Goal: Task Accomplishment & Management: Use online tool/utility

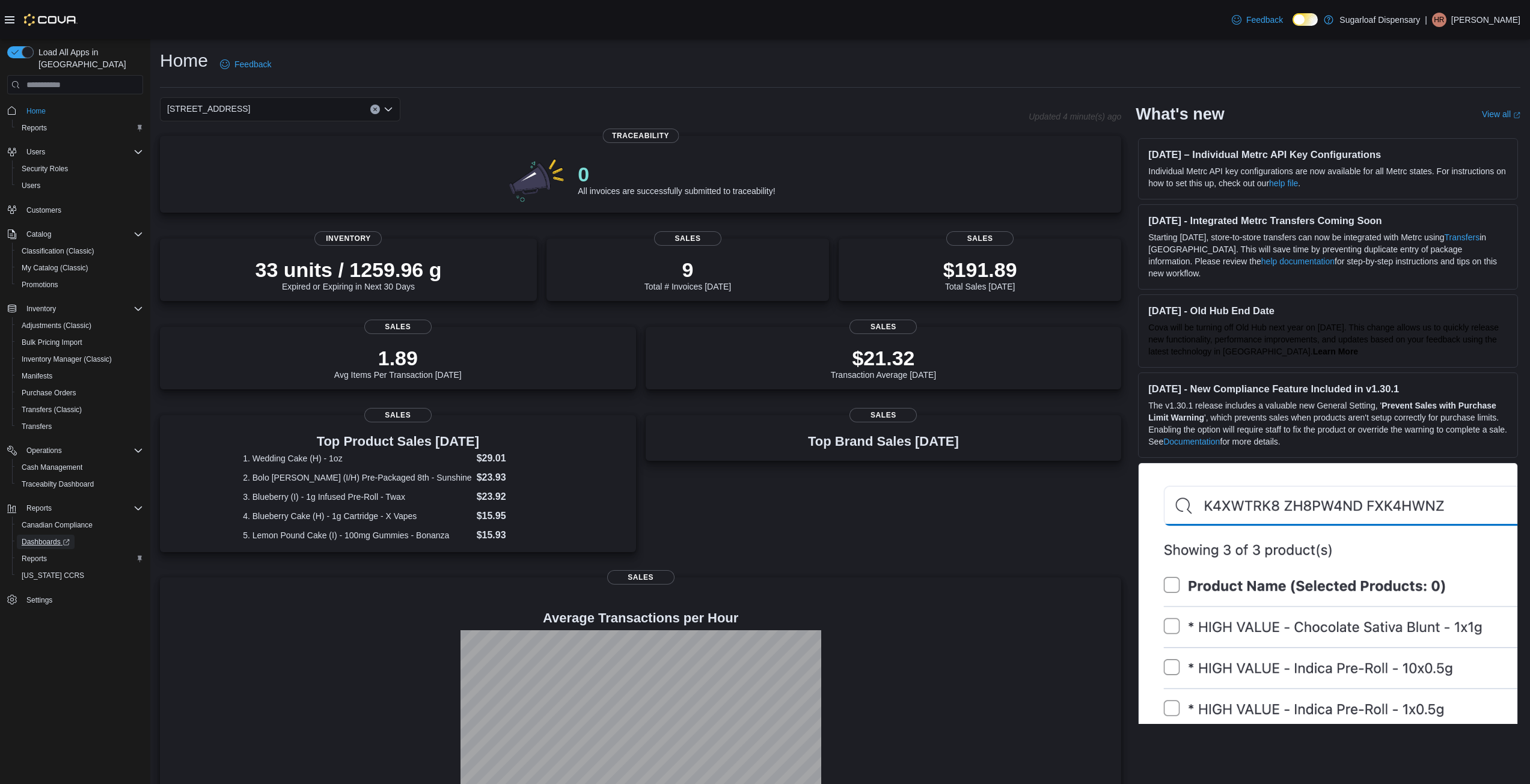
click at [47, 537] on span "Dashboards" at bounding box center [46, 542] width 48 height 10
click at [41, 554] on span "Reports" at bounding box center [34, 559] width 25 height 10
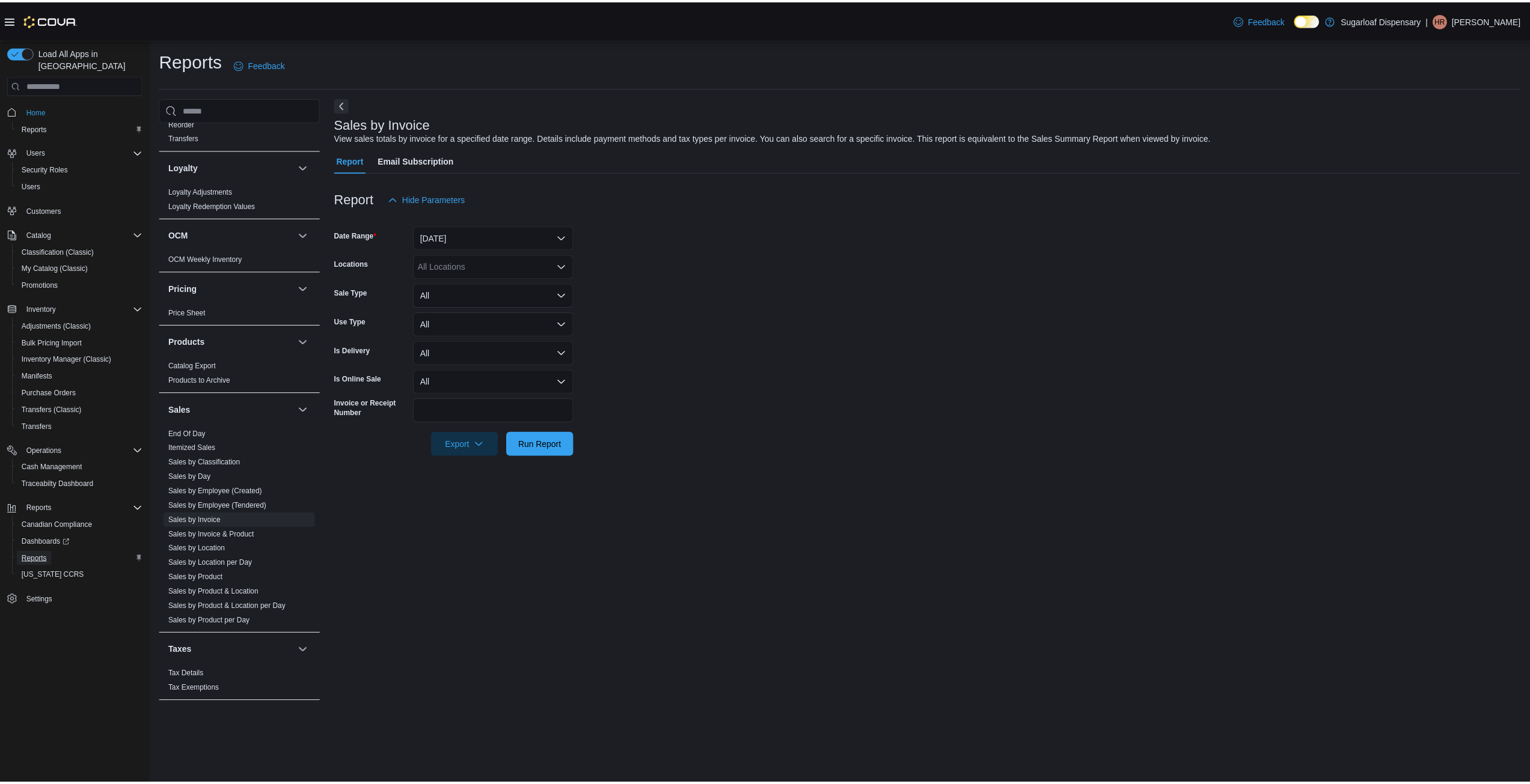
scroll to position [556, 0]
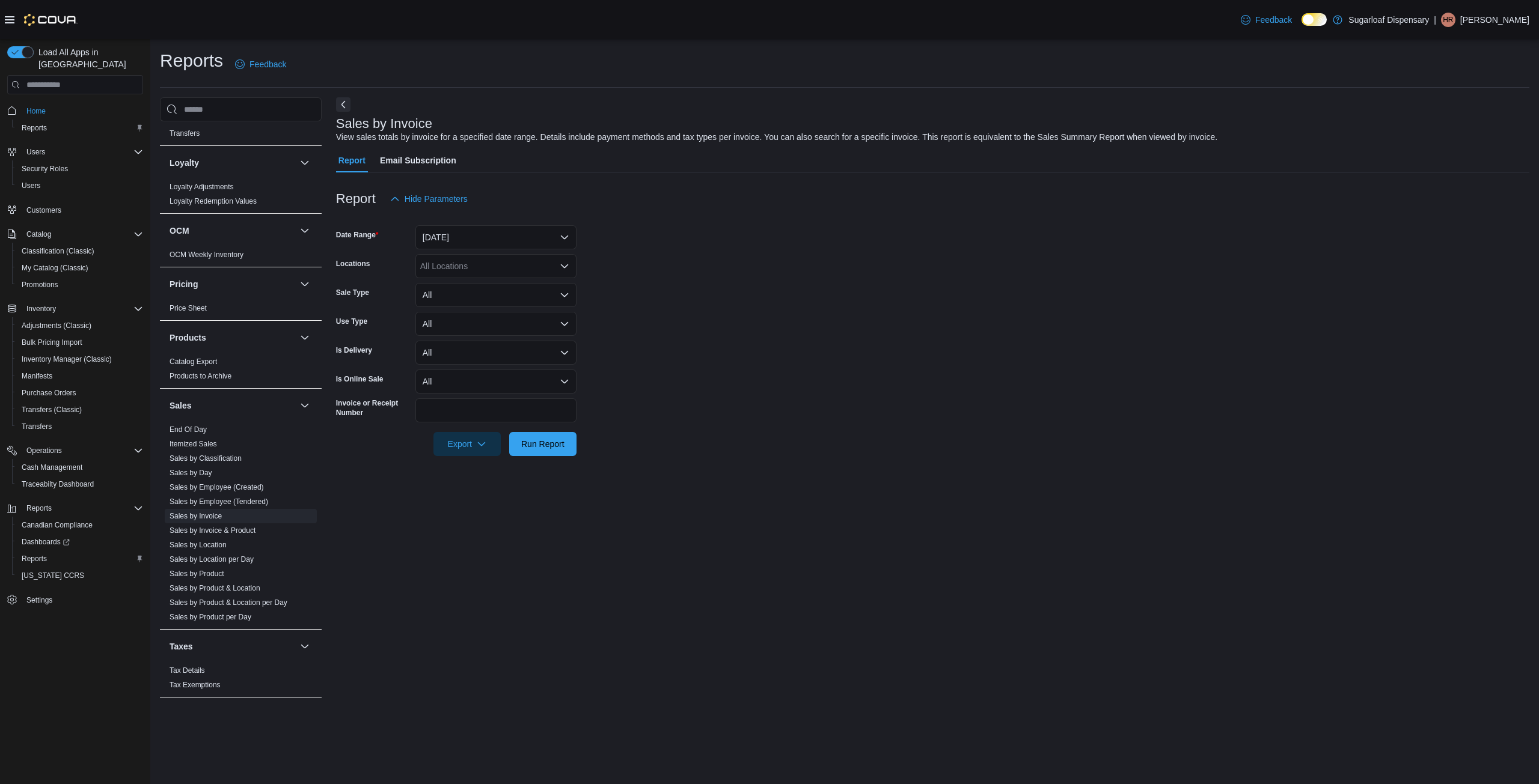
click at [184, 473] on link "Sales by Day" at bounding box center [190, 472] width 42 height 8
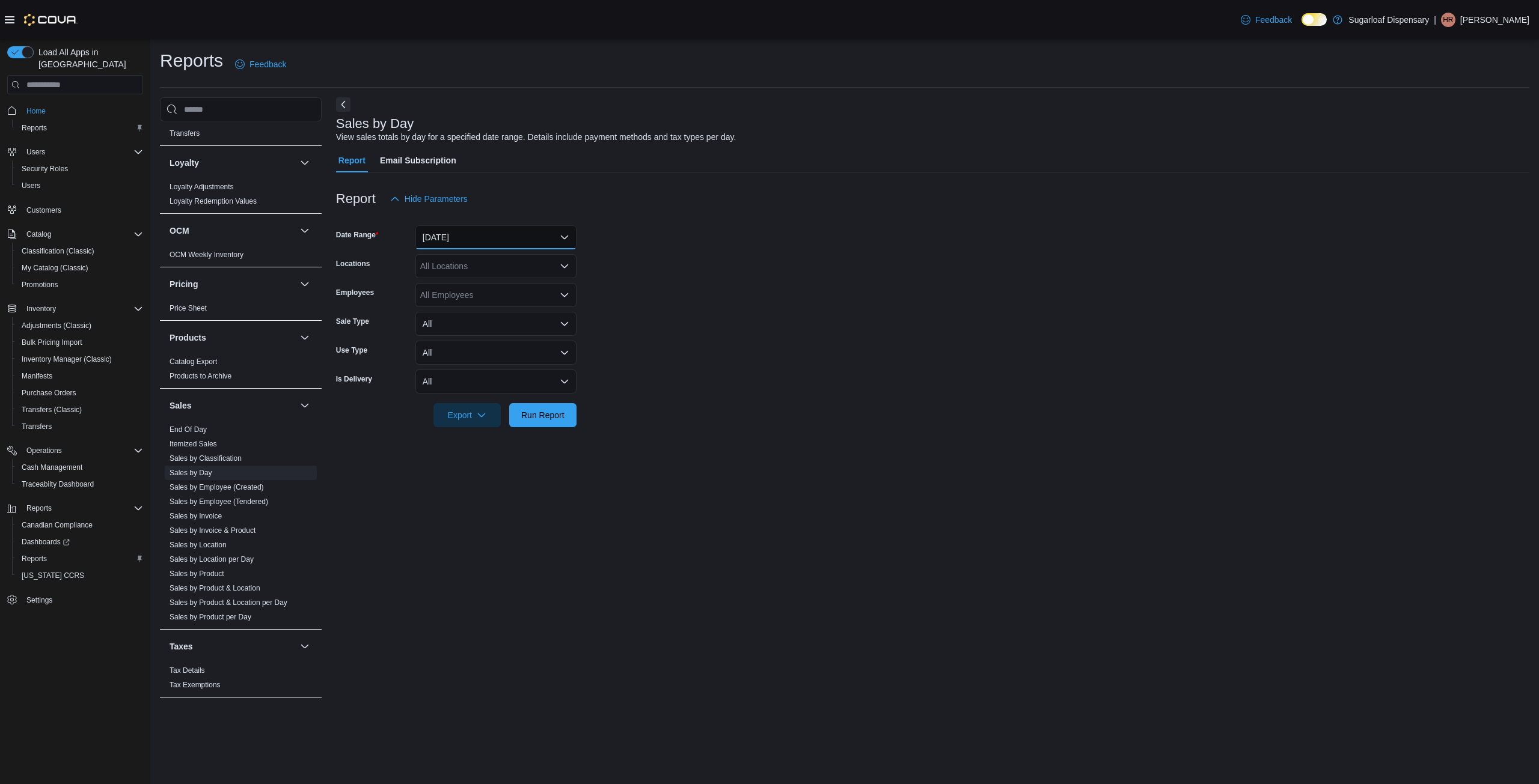
click at [442, 239] on button "[DATE]" at bounding box center [496, 237] width 161 height 24
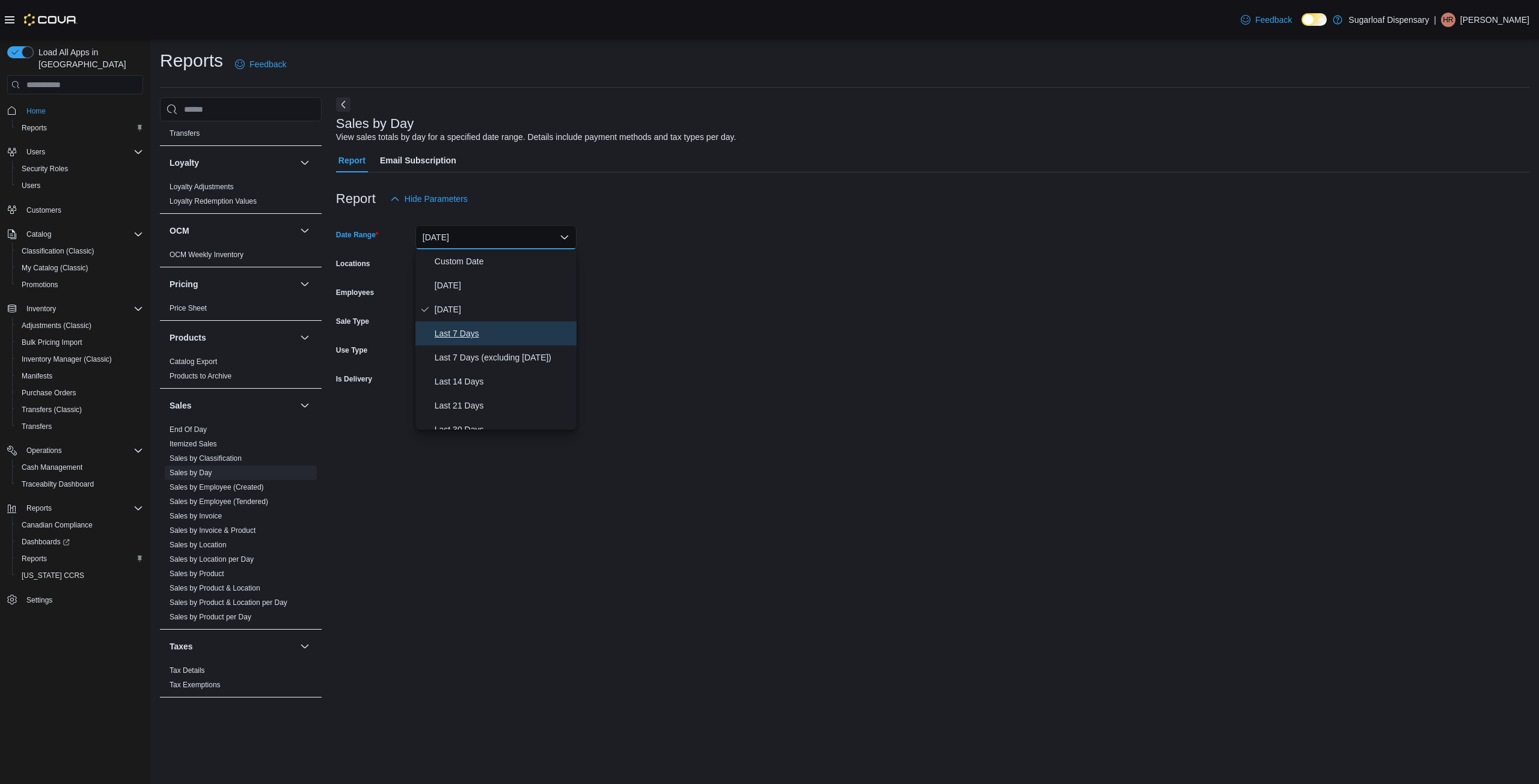
click at [476, 336] on span "Last 7 Days" at bounding box center [503, 333] width 137 height 14
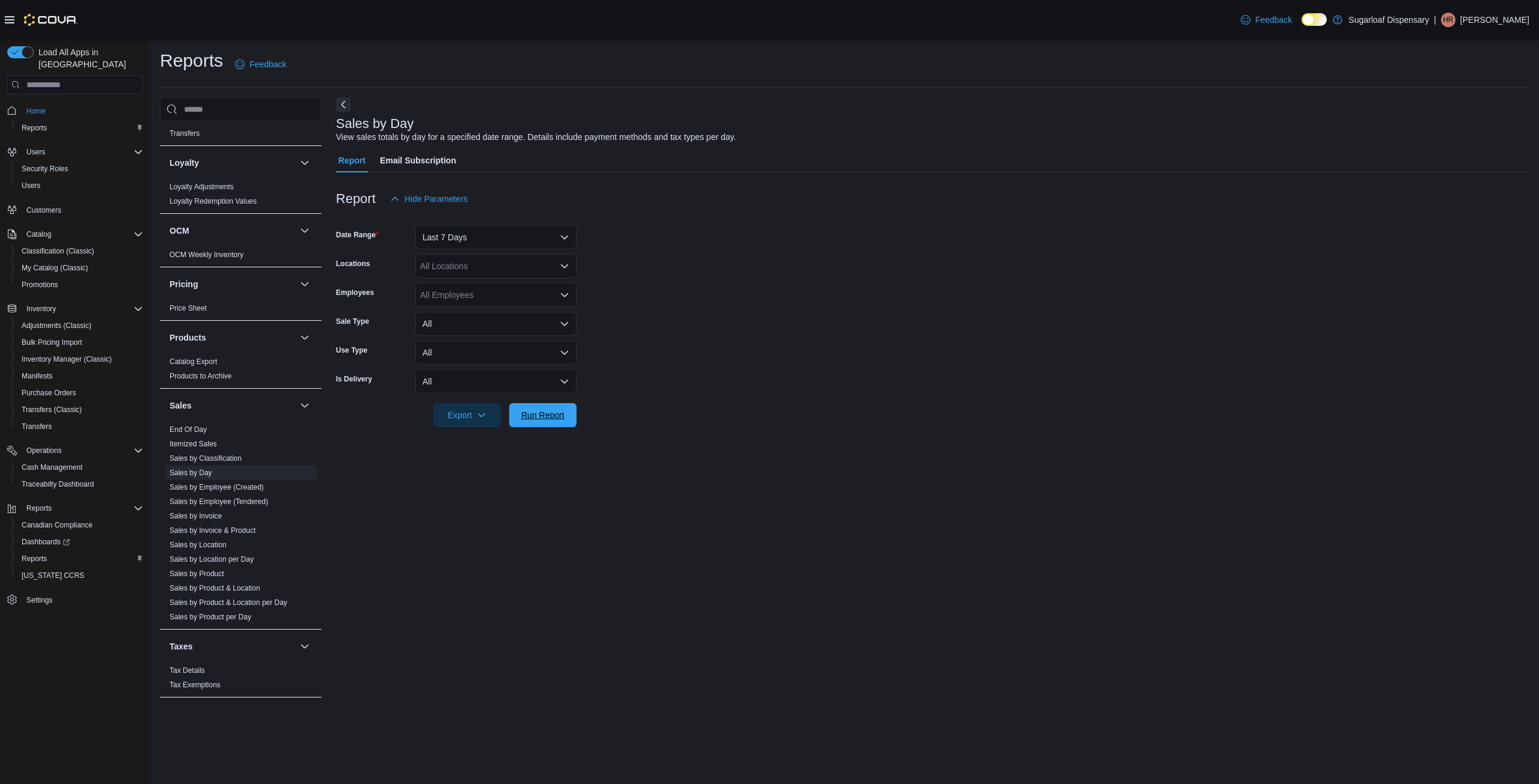
click at [527, 413] on span "Run Report" at bounding box center [543, 415] width 43 height 12
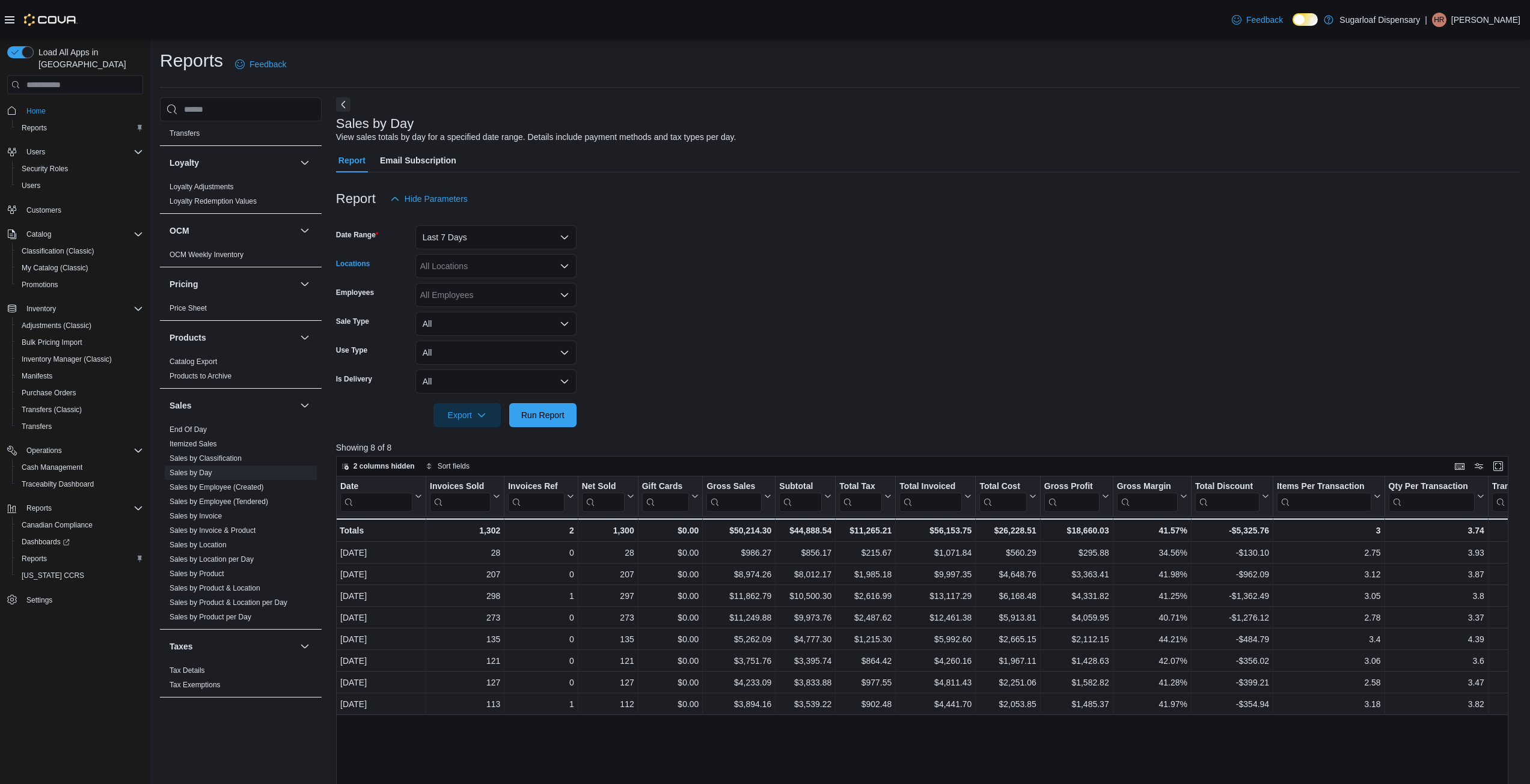
click at [478, 276] on div "All Locations" at bounding box center [496, 266] width 161 height 24
click at [484, 308] on span "[STREET_ADDRESS]" at bounding box center [482, 304] width 83 height 12
click at [537, 414] on span "Run Report" at bounding box center [543, 415] width 43 height 12
